Goal: Task Accomplishment & Management: Use online tool/utility

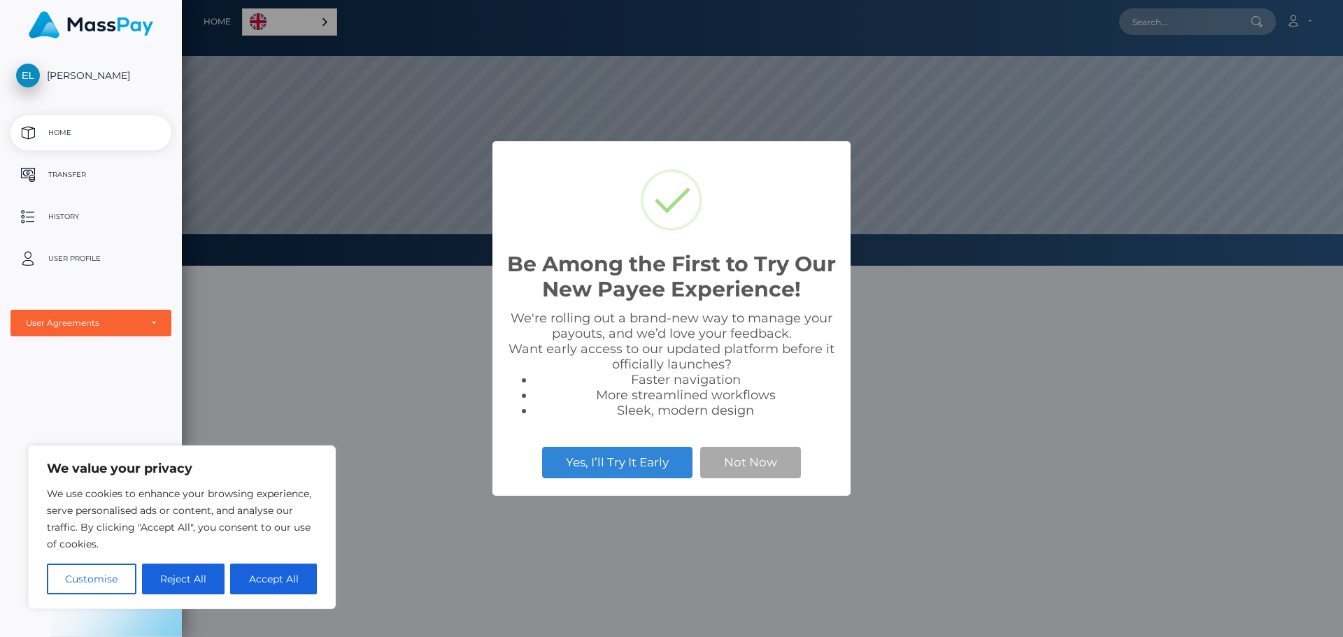
scroll to position [266, 1161]
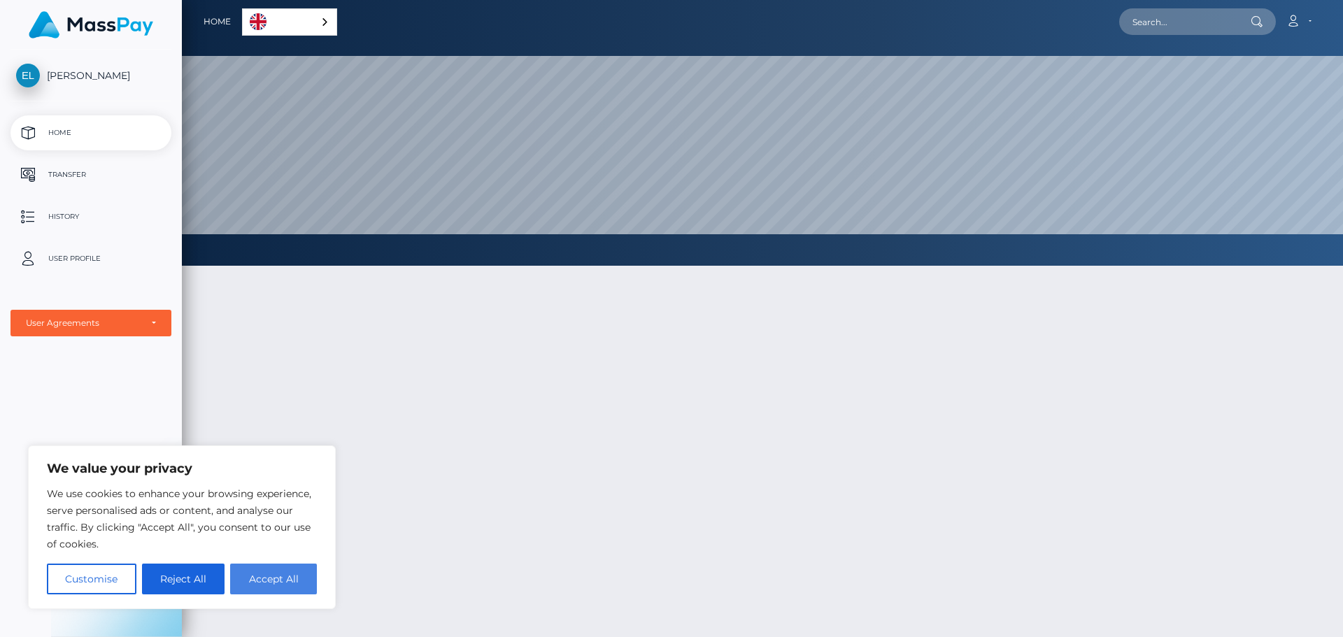
click at [281, 586] on button "Accept All" at bounding box center [273, 579] width 87 height 31
checkbox input "true"
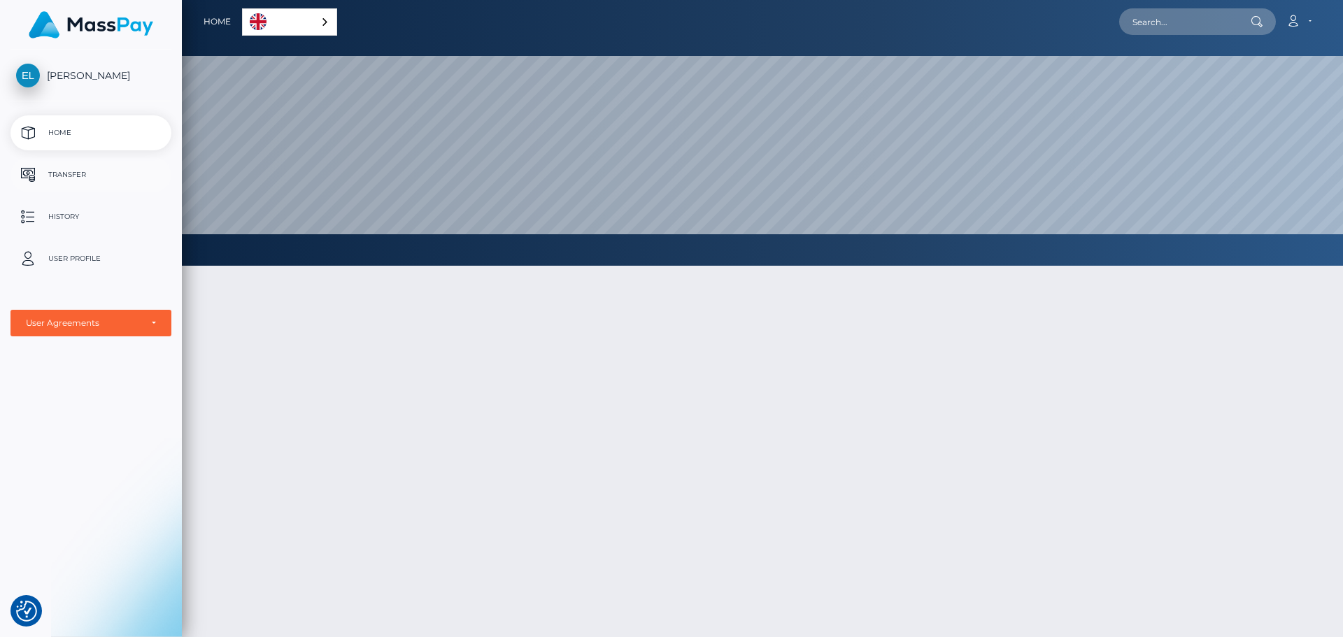
click at [48, 174] on p "Transfer" at bounding box center [91, 174] width 150 height 21
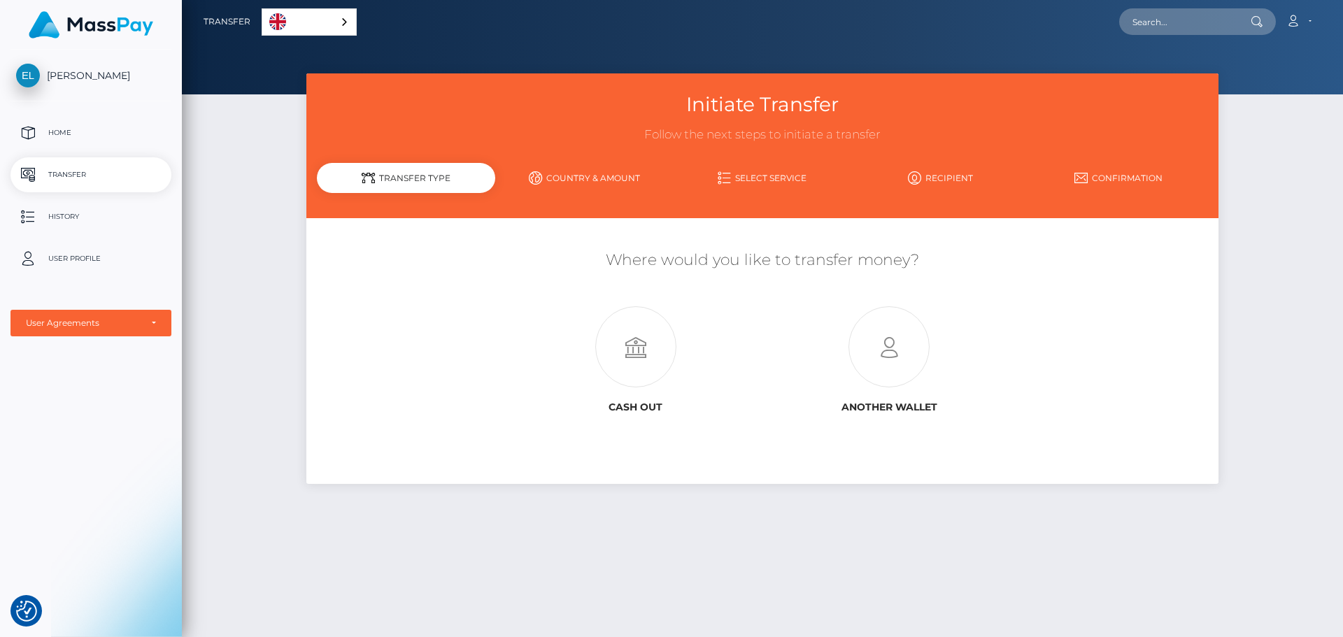
click at [749, 187] on link "Select Service" at bounding box center [763, 178] width 178 height 24
click at [747, 176] on link "Select Service" at bounding box center [763, 178] width 178 height 24
click at [556, 172] on link "Country & Amount" at bounding box center [584, 178] width 178 height 24
click at [547, 170] on link "Country & Amount" at bounding box center [584, 178] width 178 height 24
click at [728, 181] on icon at bounding box center [724, 177] width 13 height 13
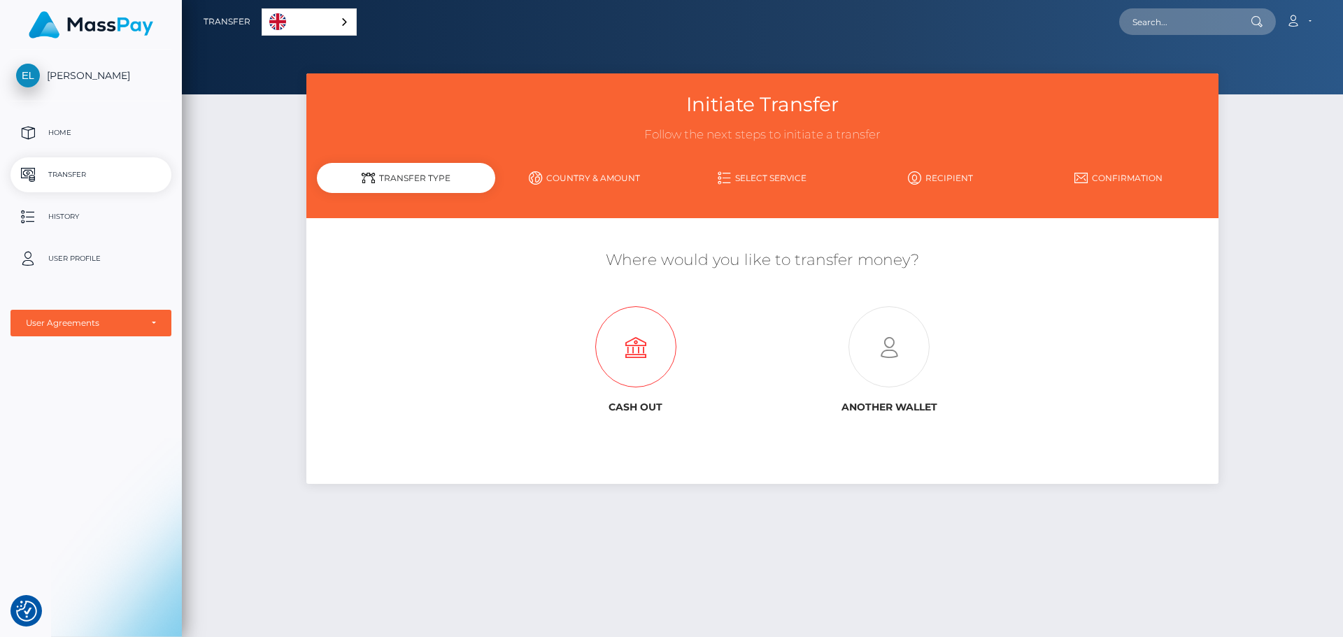
click at [634, 404] on h6 "Cash out" at bounding box center [636, 408] width 232 height 12
click at [890, 361] on icon at bounding box center [889, 347] width 253 height 81
click at [632, 348] on icon at bounding box center [635, 347] width 253 height 81
click at [752, 181] on link "Select Service" at bounding box center [763, 178] width 178 height 24
click at [52, 211] on p "History" at bounding box center [91, 216] width 150 height 21
